Goal: Feedback & Contribution: Leave review/rating

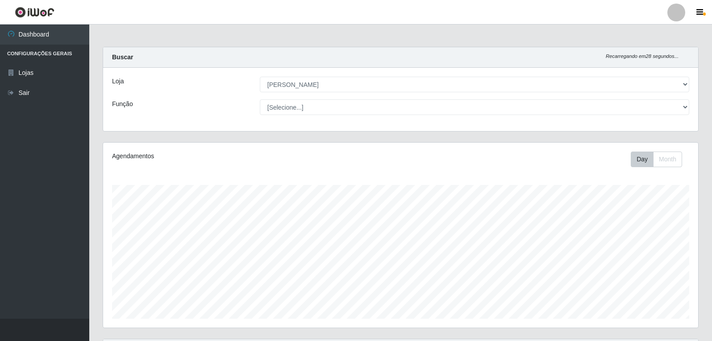
select select "523"
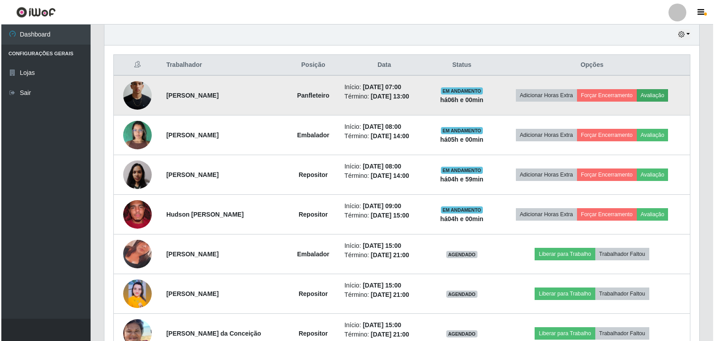
scroll to position [185, 595]
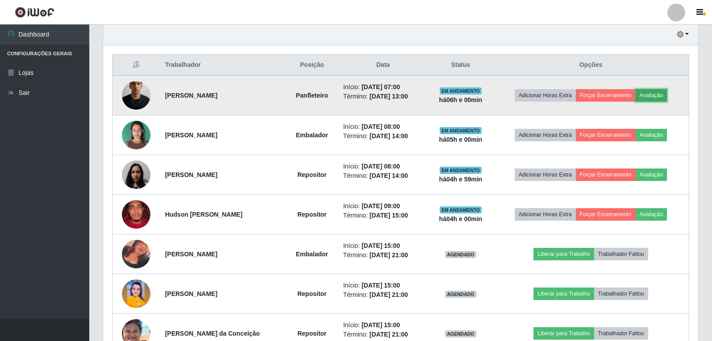
click at [657, 96] on button "Avaliação" at bounding box center [651, 95] width 32 height 12
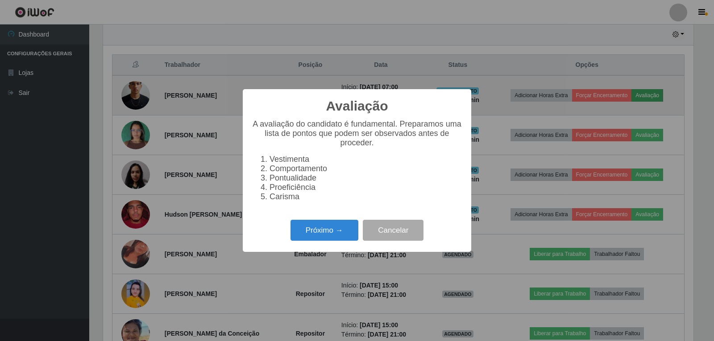
scroll to position [185, 590]
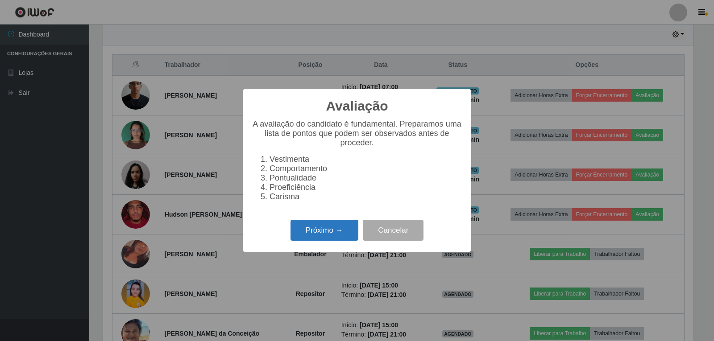
click at [340, 240] on button "Próximo →" at bounding box center [324, 230] width 68 height 21
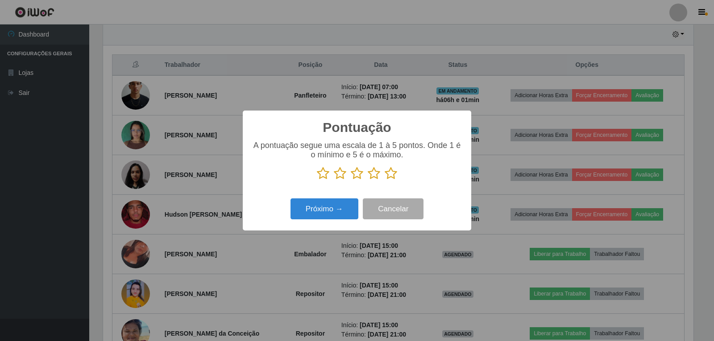
scroll to position [445961, 445556]
click at [393, 177] on icon at bounding box center [391, 173] width 12 height 13
click at [385, 180] on input "radio" at bounding box center [385, 180] width 0 height 0
click at [373, 175] on icon at bounding box center [374, 173] width 12 height 13
click at [368, 180] on input "radio" at bounding box center [368, 180] width 0 height 0
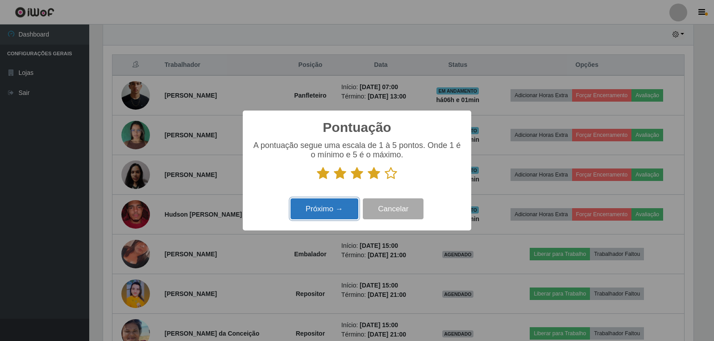
click at [343, 206] on button "Próximo →" at bounding box center [324, 209] width 68 height 21
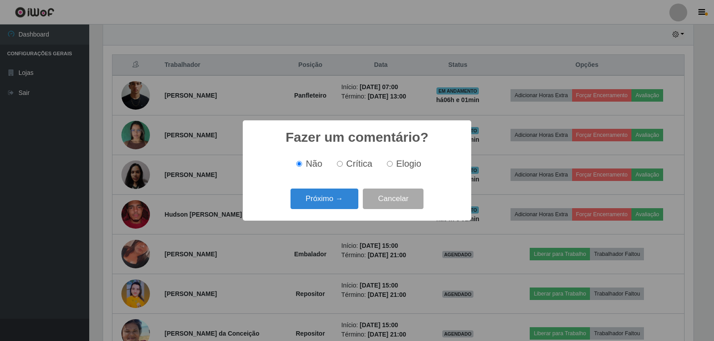
click at [390, 166] on input "Elogio" at bounding box center [390, 164] width 6 height 6
radio input "true"
click at [338, 204] on button "Próximo →" at bounding box center [324, 199] width 68 height 21
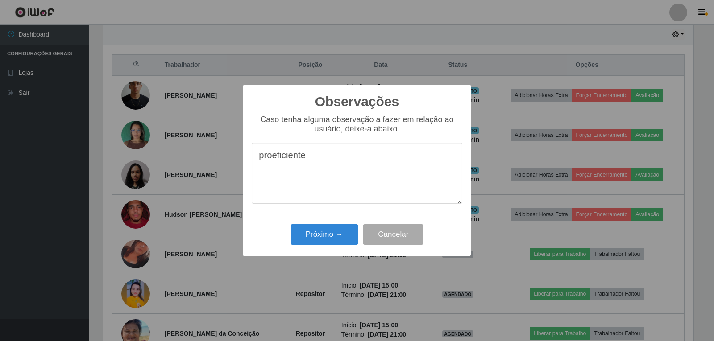
drag, startPoint x: 287, startPoint y: 165, endPoint x: 322, endPoint y: 195, distance: 46.2
click at [322, 195] on textarea "proeficiente" at bounding box center [357, 173] width 211 height 61
type textarea "p"
type textarea "PROEFICIENTE"
click at [332, 235] on button "Próximo →" at bounding box center [324, 234] width 68 height 21
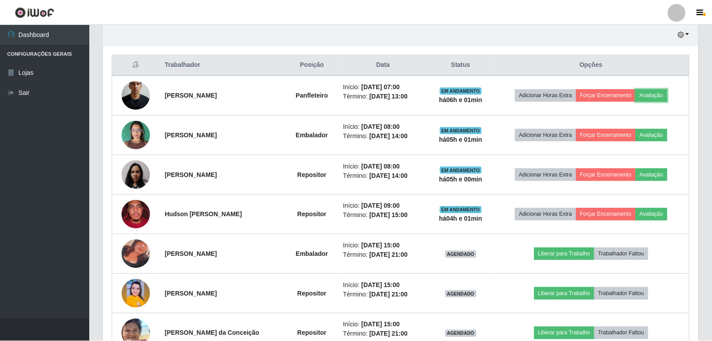
scroll to position [185, 595]
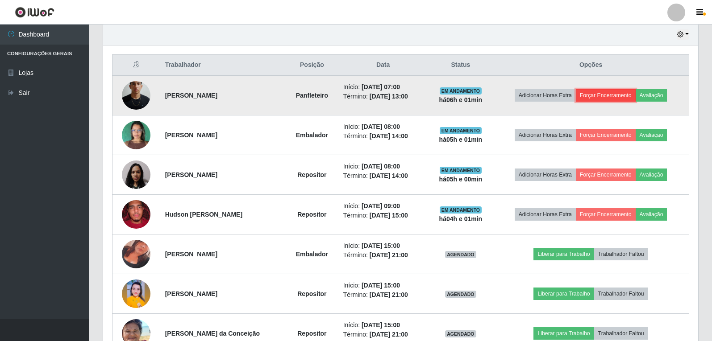
click at [614, 96] on button "Forçar Encerramento" at bounding box center [606, 95] width 60 height 12
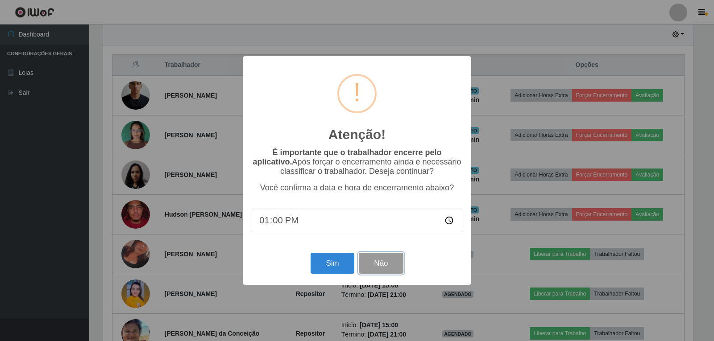
click at [369, 266] on button "Não" at bounding box center [381, 263] width 44 height 21
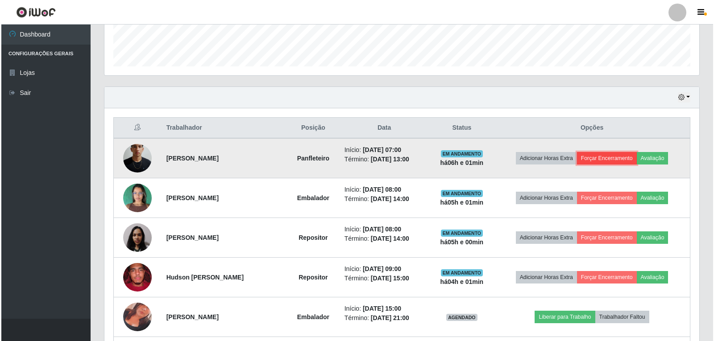
scroll to position [236, 0]
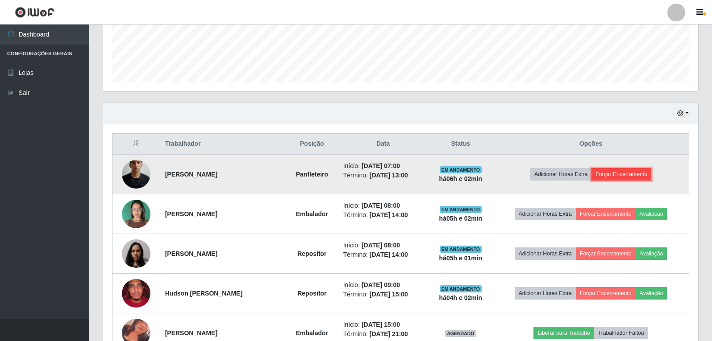
click at [629, 173] on button "Forçar Encerramento" at bounding box center [621, 174] width 60 height 12
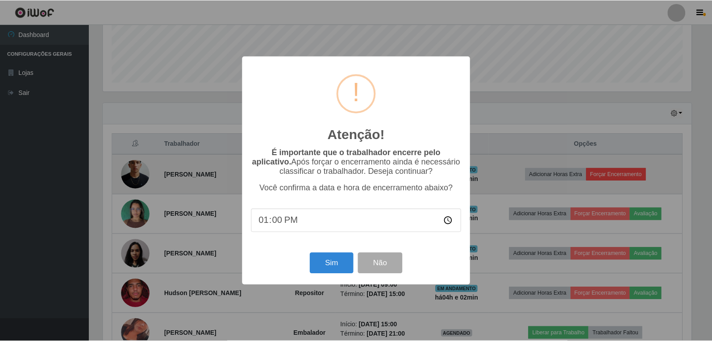
scroll to position [185, 590]
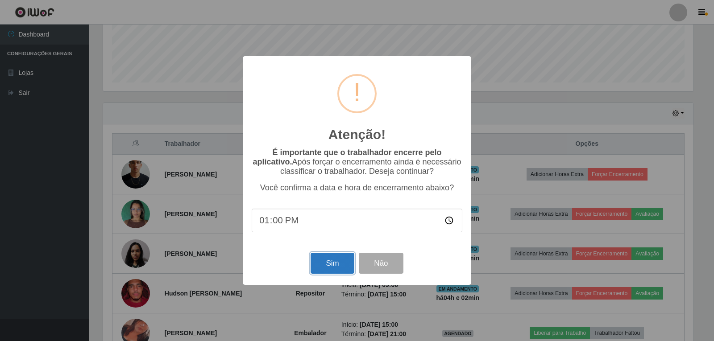
click at [342, 264] on button "Sim" at bounding box center [332, 263] width 43 height 21
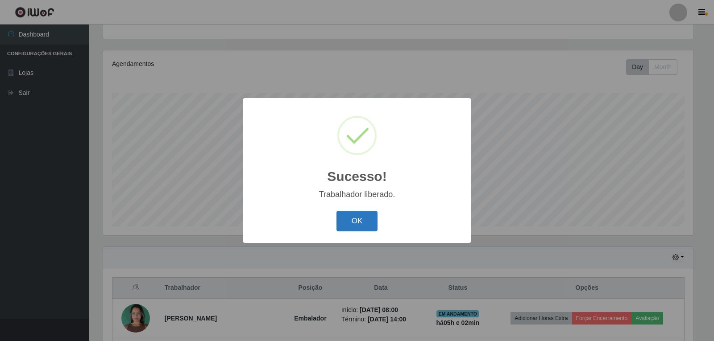
click at [365, 216] on button "OK" at bounding box center [356, 221] width 41 height 21
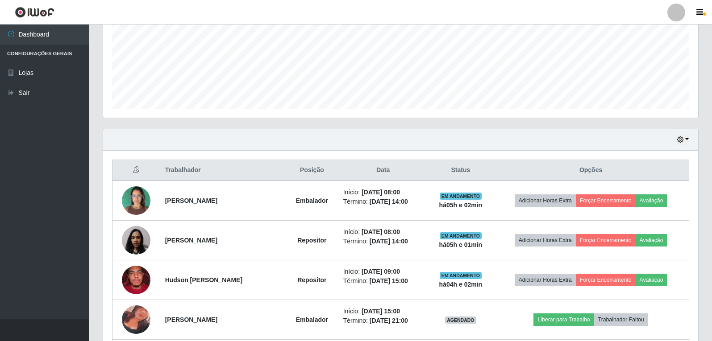
scroll to position [226, 0]
